Goal: Information Seeking & Learning: Learn about a topic

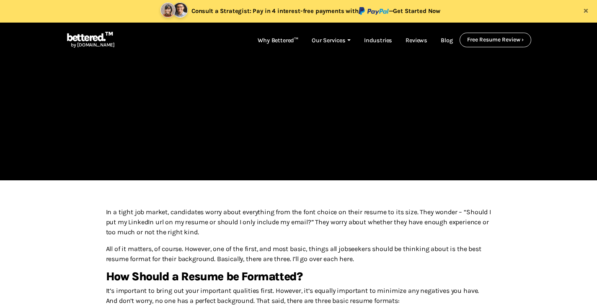
scroll to position [59, 0]
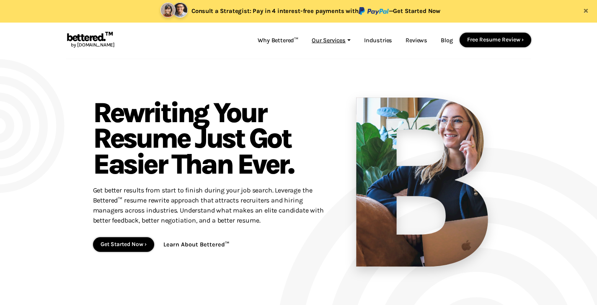
click at [345, 44] on link "Our Services" at bounding box center [331, 41] width 52 height 16
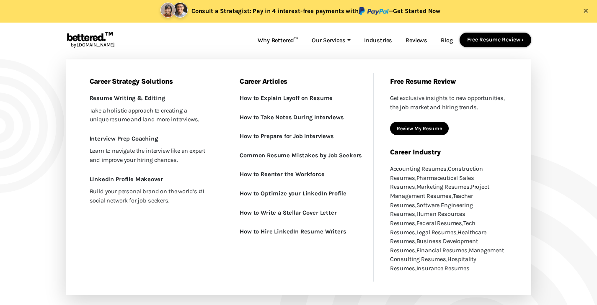
click at [197, 47] on nav "bettered.™ by [DOMAIN_NAME] Why Bettered™ Our Services Career Strategy Solution…" at bounding box center [298, 41] width 465 height 36
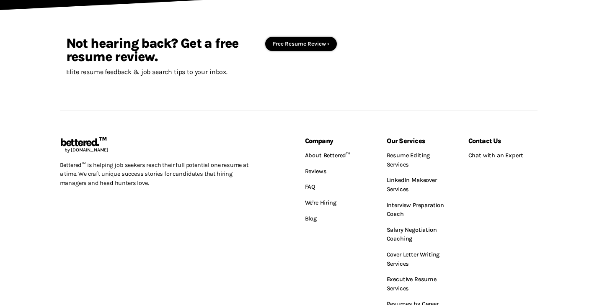
scroll to position [1274, 0]
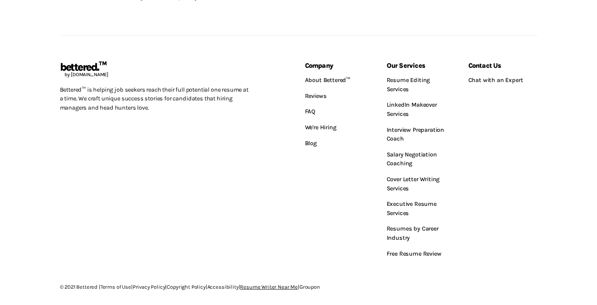
click at [285, 284] on link "Resume Writer Near Me" at bounding box center [269, 287] width 58 height 6
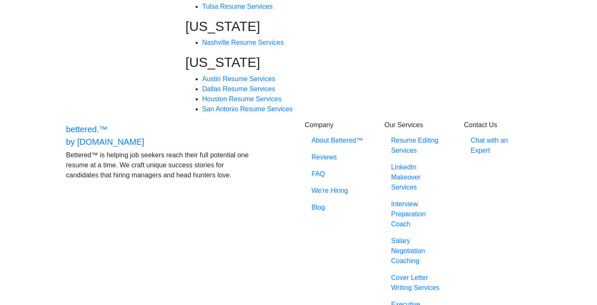
scroll to position [370, 0]
